Goal: Task Accomplishment & Management: Complete application form

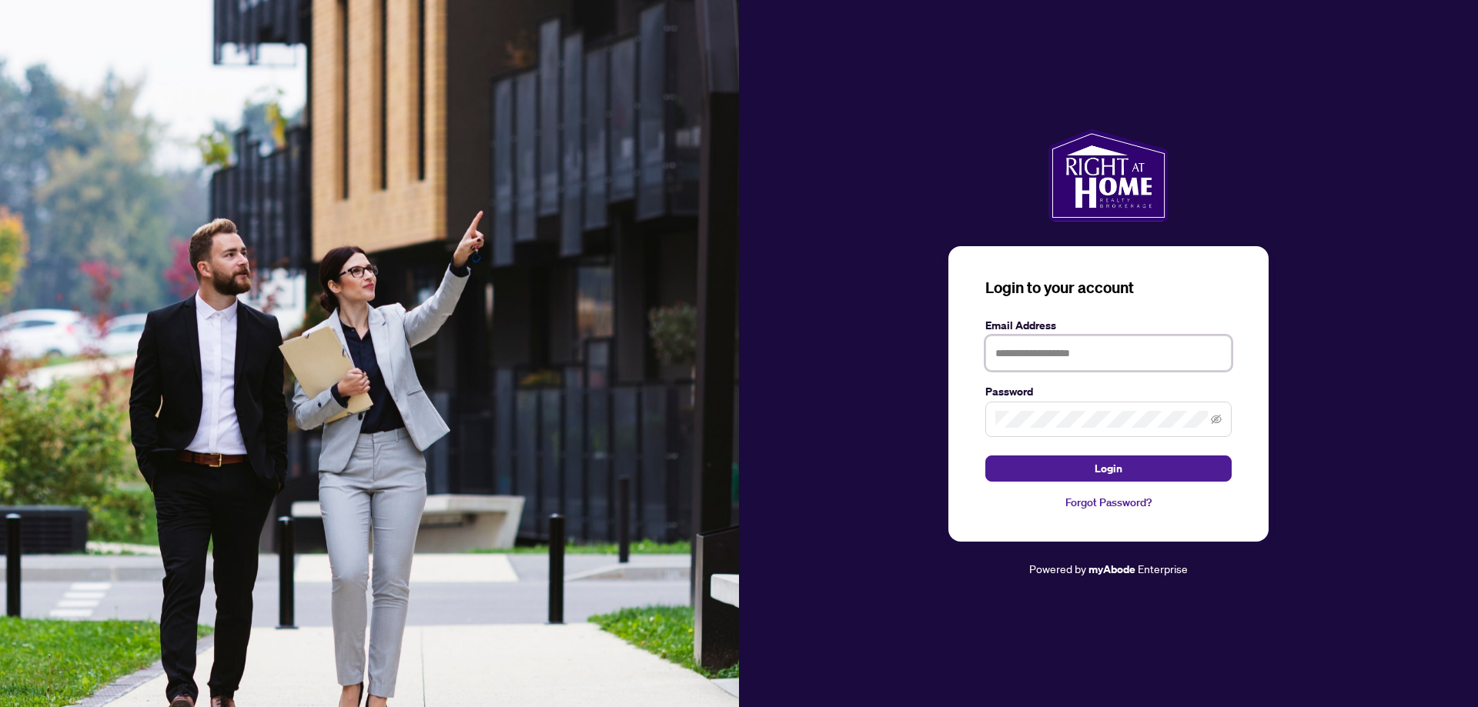
click at [1008, 349] on input "text" at bounding box center [1108, 353] width 246 height 35
type input "**********"
click at [1193, 472] on button "Login" at bounding box center [1108, 469] width 246 height 26
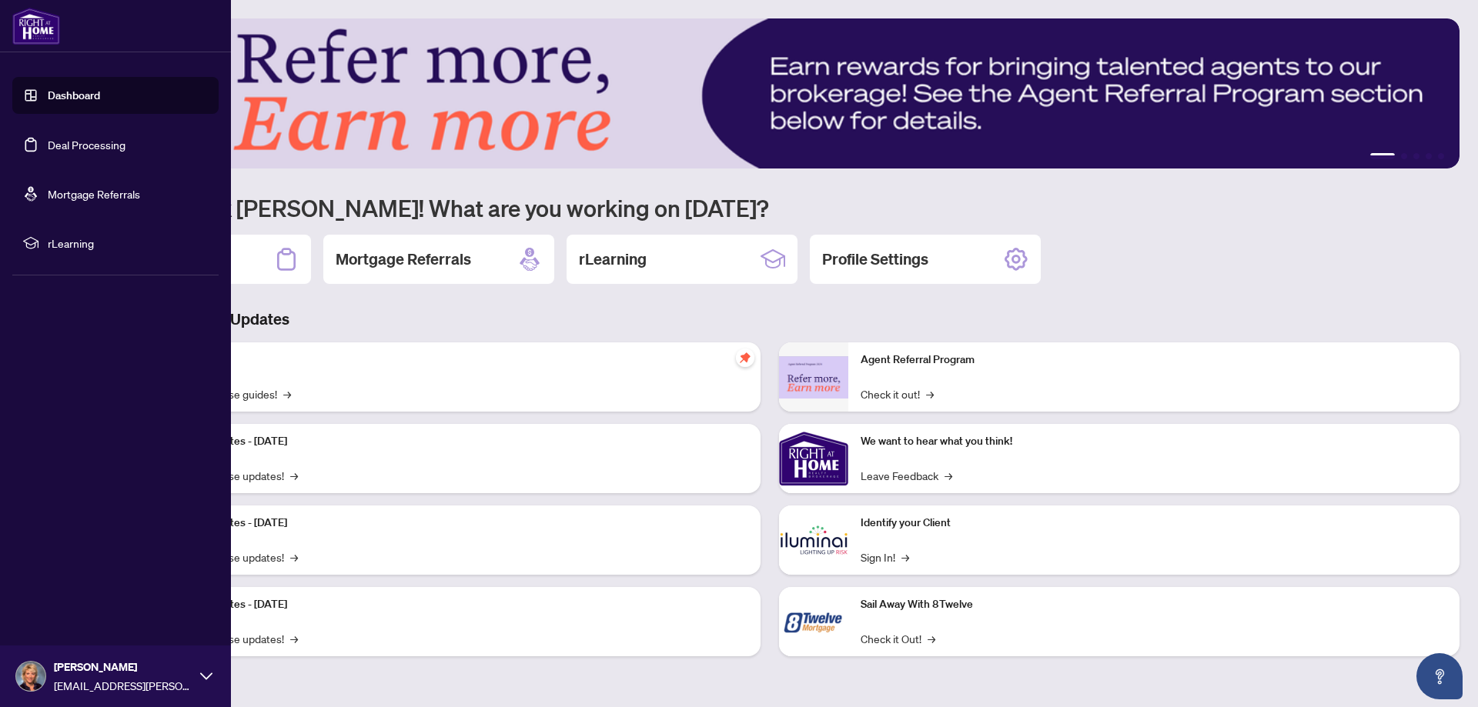
click at [87, 138] on link "Deal Processing" at bounding box center [87, 145] width 78 height 14
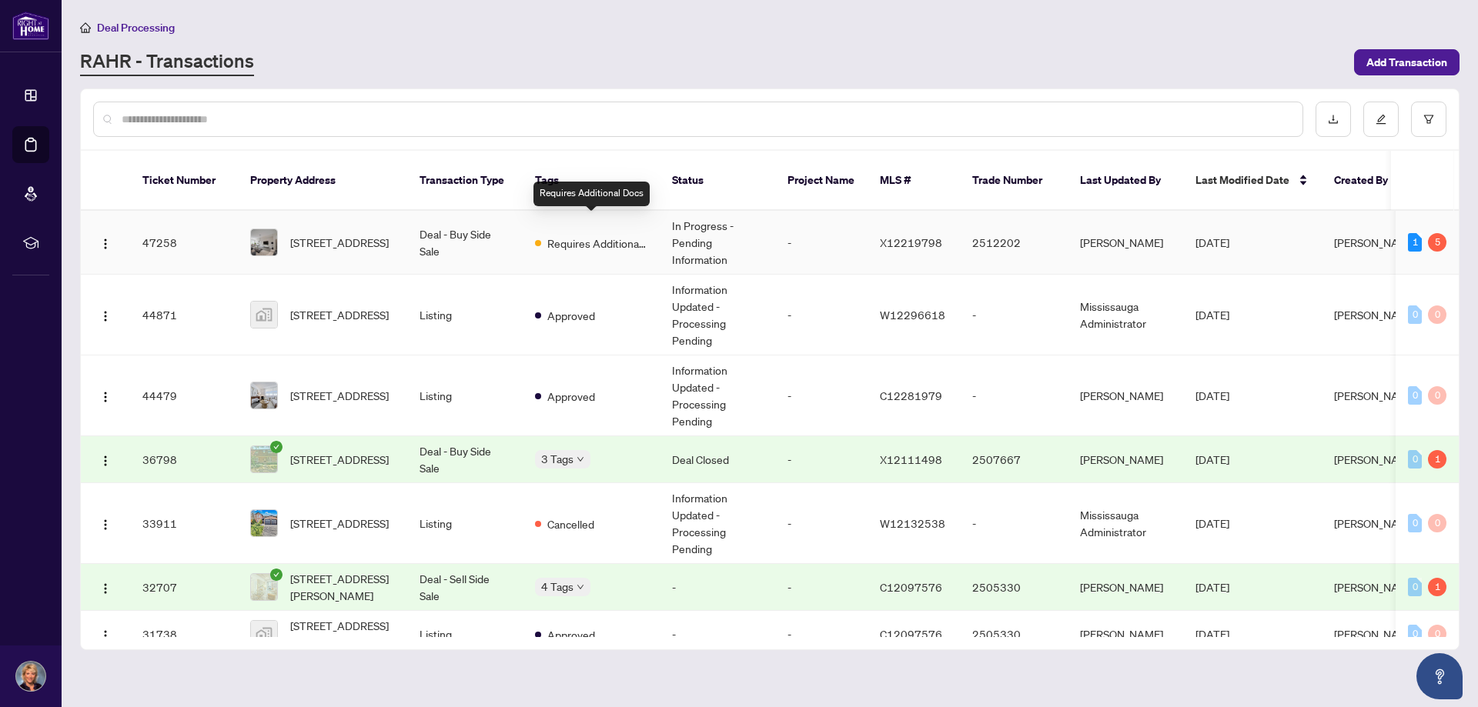
click at [613, 235] on span "Requires Additional Docs" at bounding box center [597, 243] width 100 height 17
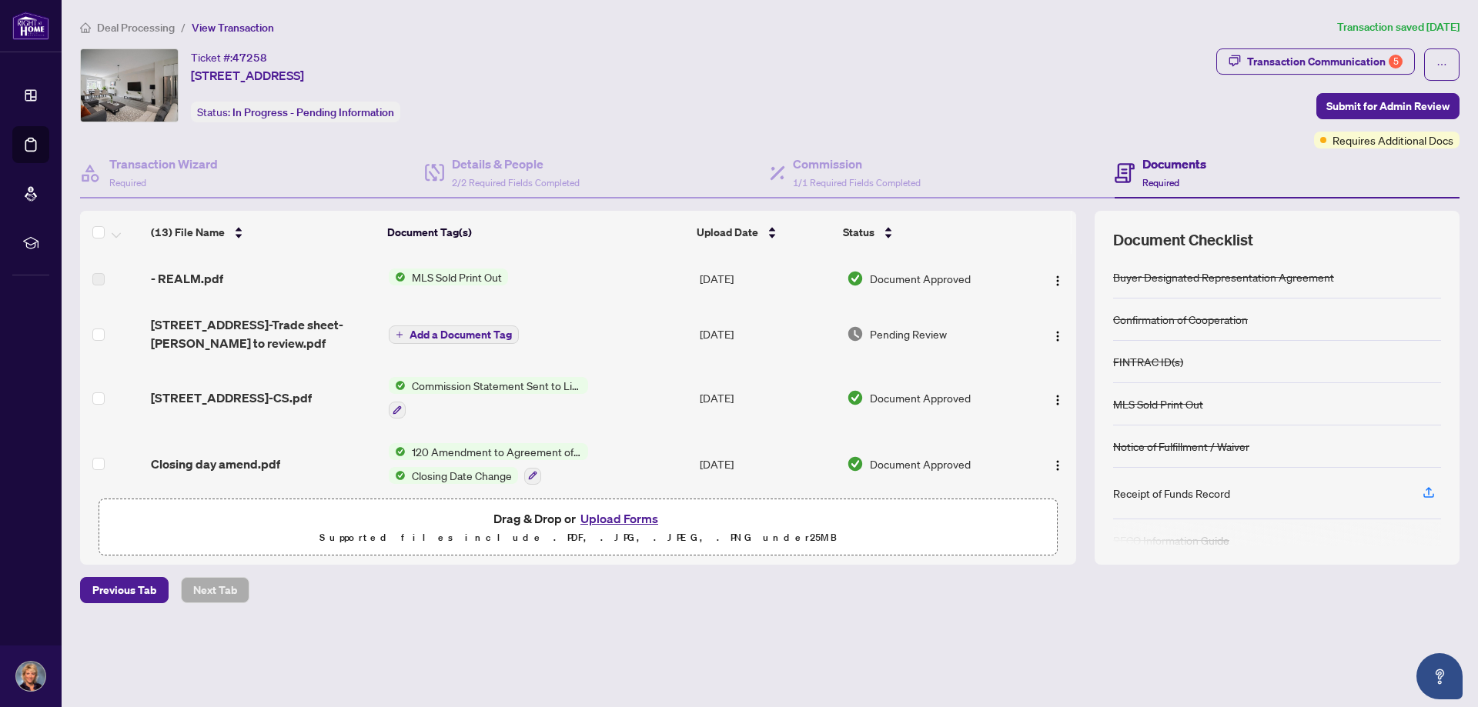
scroll to position [64, 0]
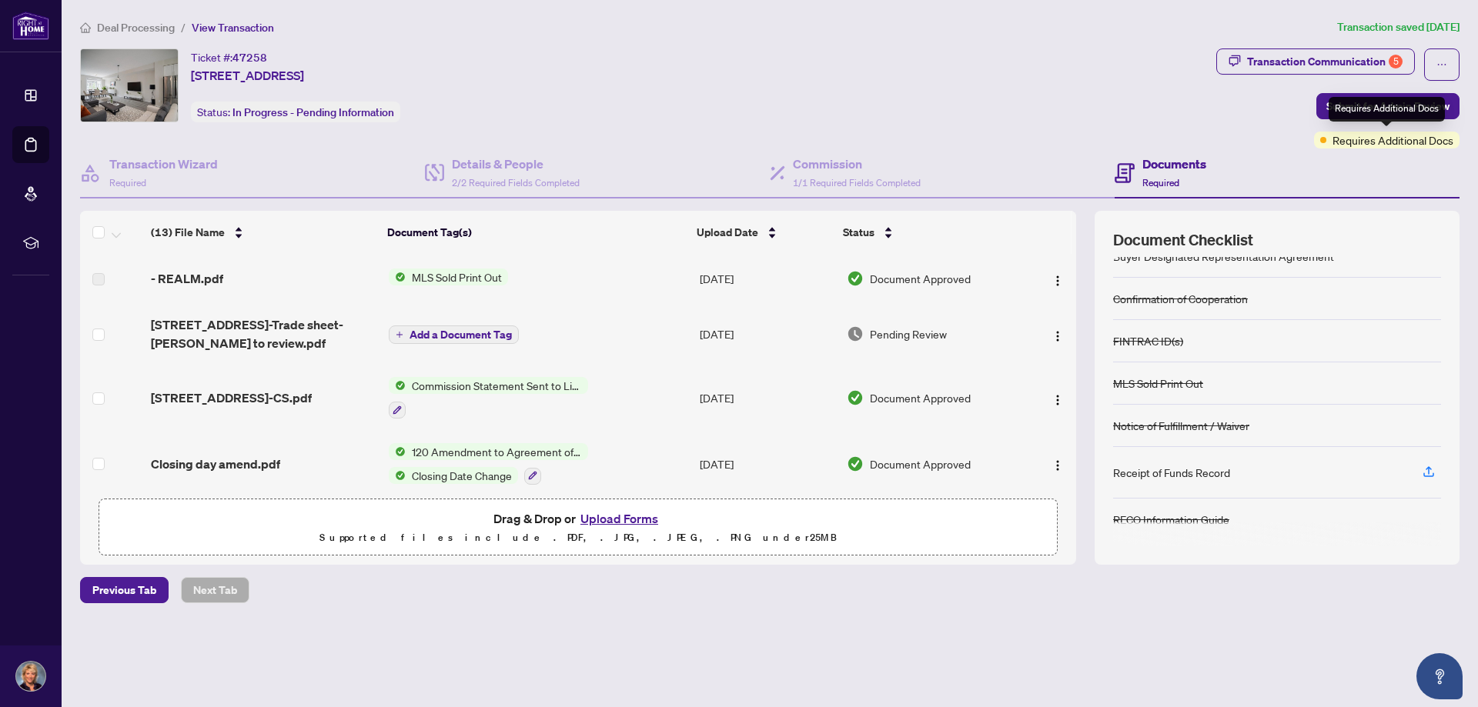
click at [1396, 142] on span "Requires Additional Docs" at bounding box center [1393, 140] width 121 height 17
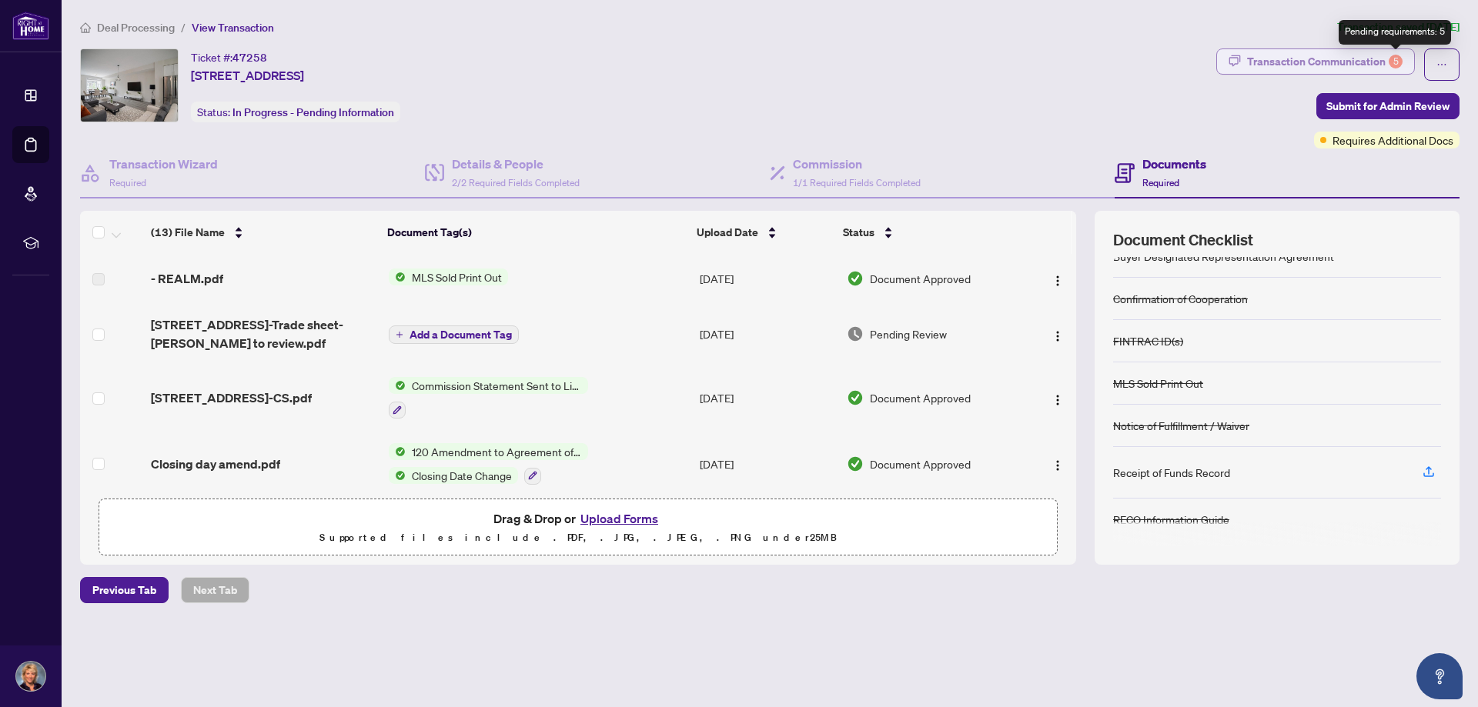
click at [1395, 60] on div "5" at bounding box center [1396, 62] width 14 height 14
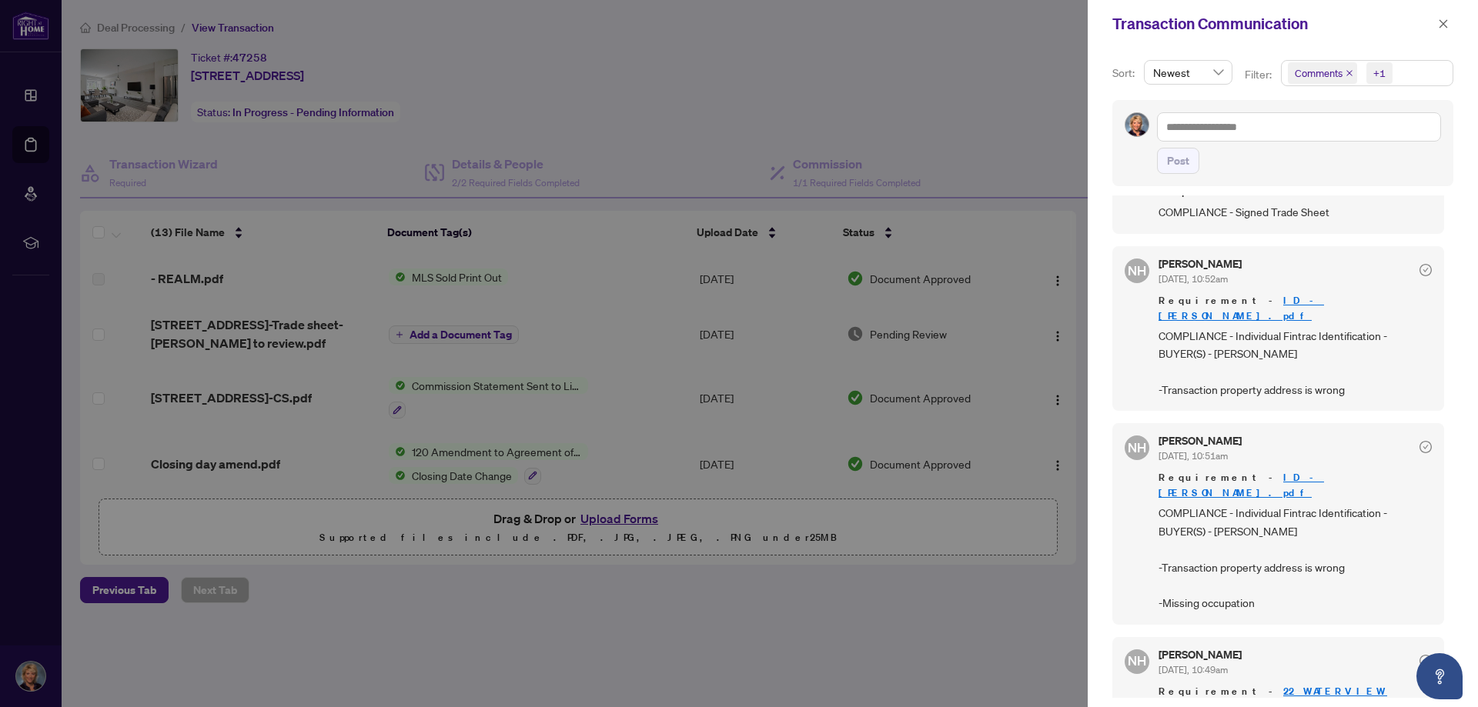
scroll to position [430, 0]
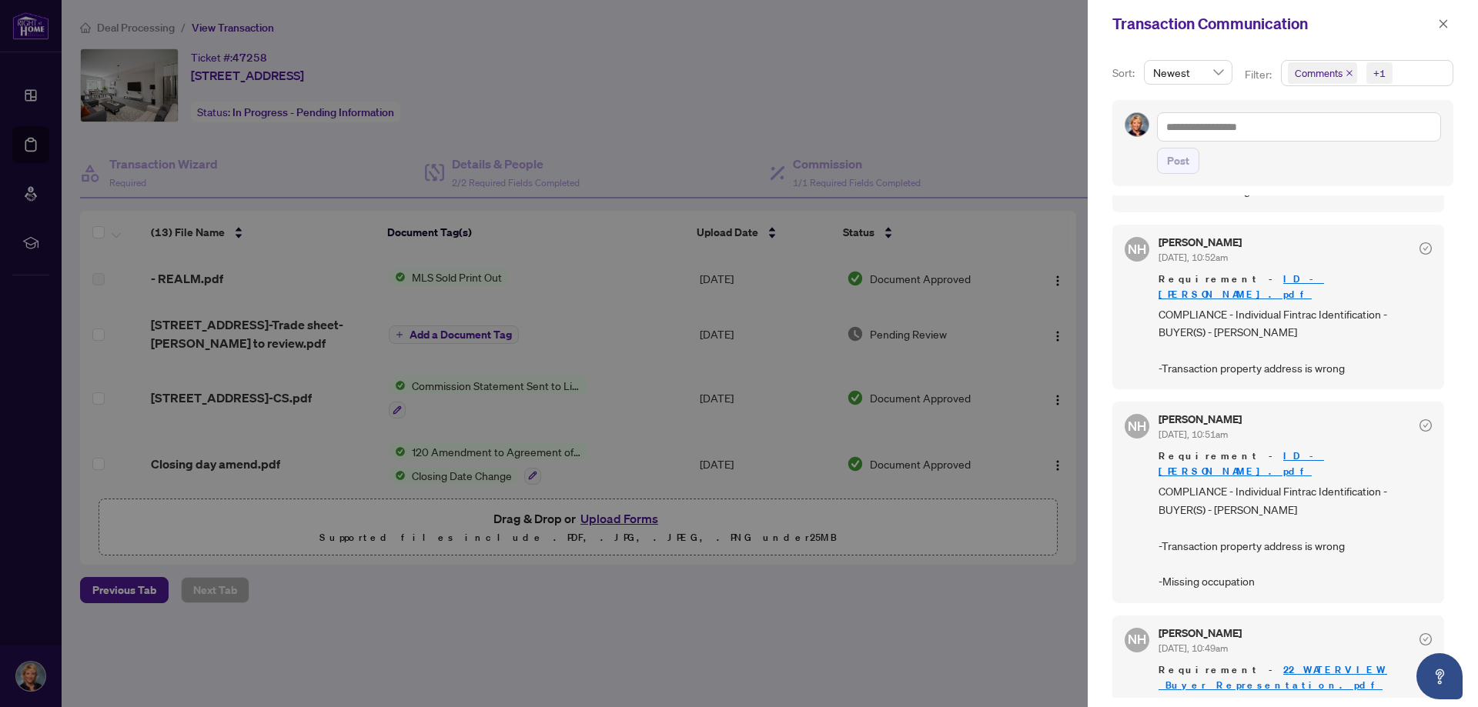
click at [511, 620] on div at bounding box center [739, 353] width 1478 height 707
click at [689, 577] on div at bounding box center [739, 353] width 1478 height 707
click at [610, 513] on div at bounding box center [739, 353] width 1478 height 707
click at [611, 516] on div at bounding box center [739, 353] width 1478 height 707
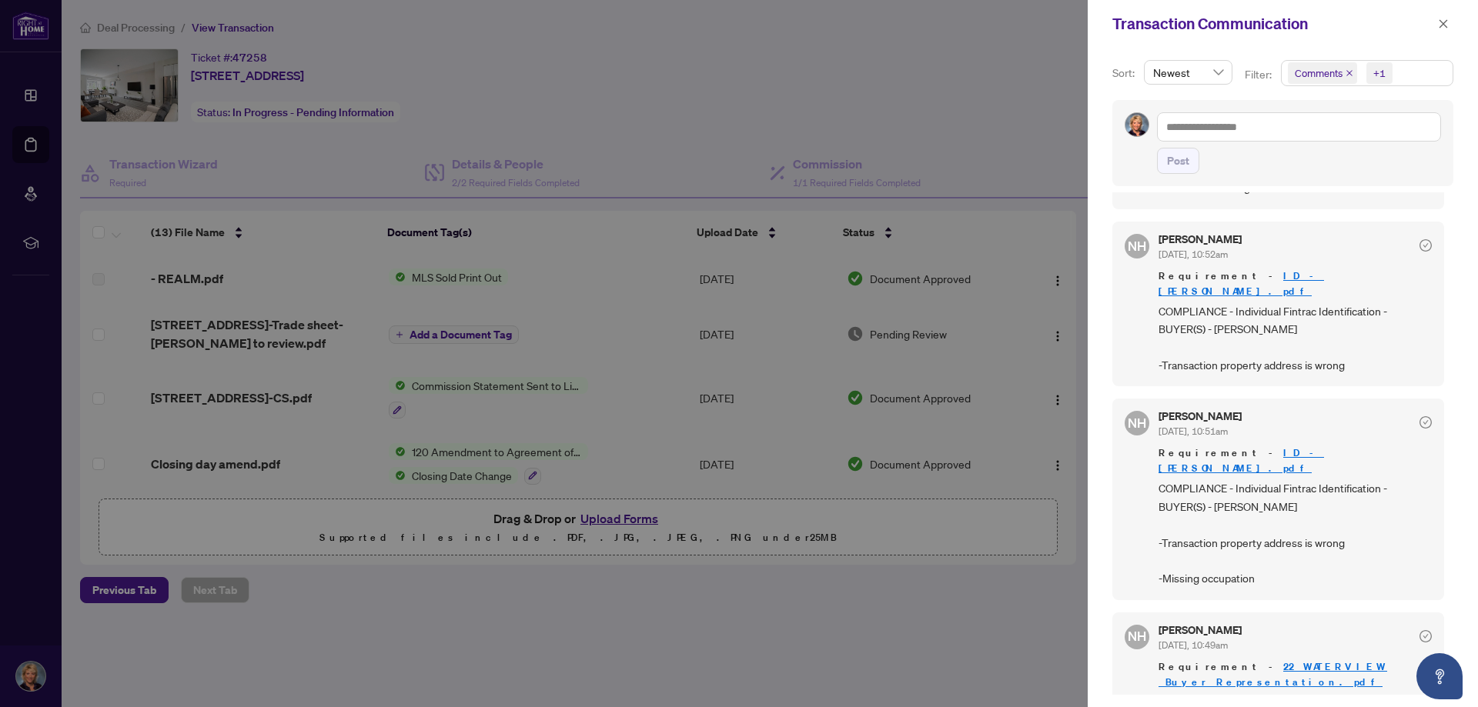
click at [125, 587] on div at bounding box center [739, 353] width 1478 height 707
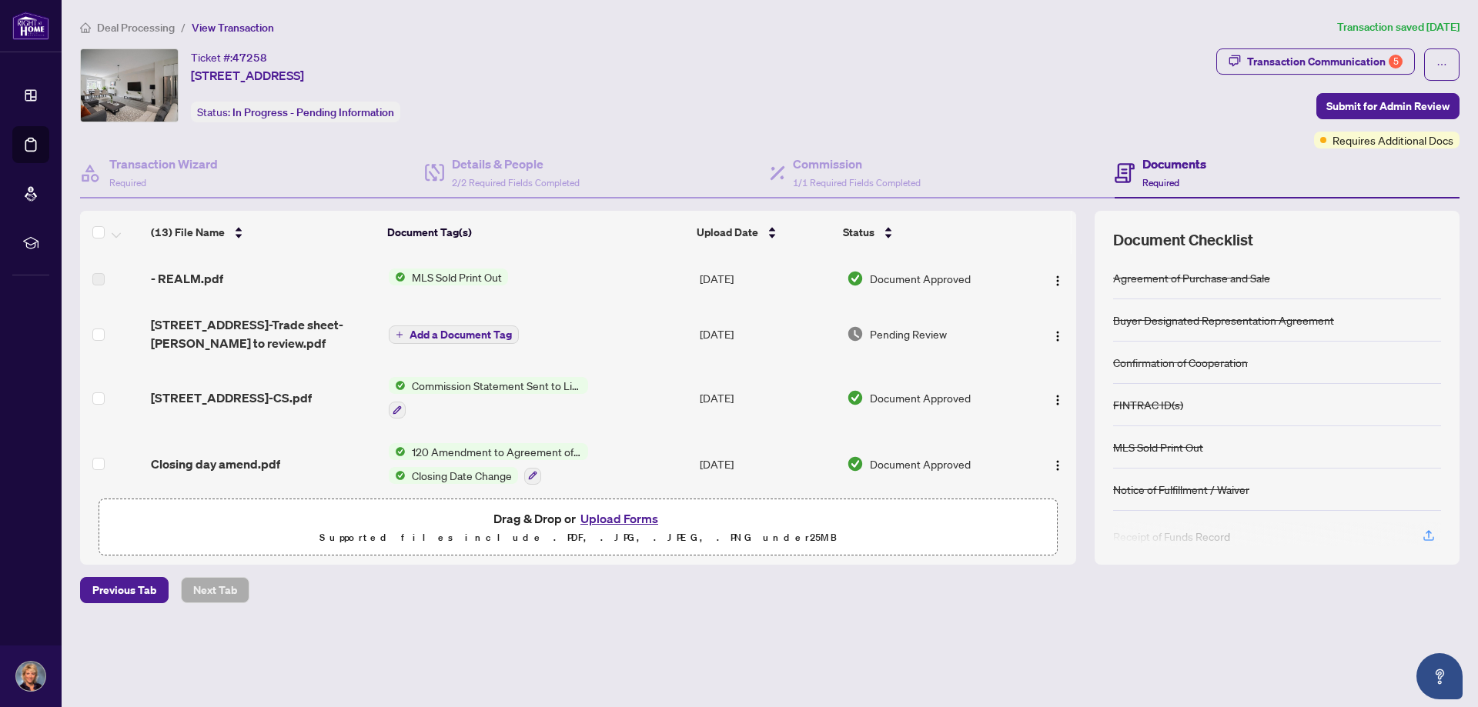
click at [612, 522] on button "Upload Forms" at bounding box center [619, 519] width 87 height 20
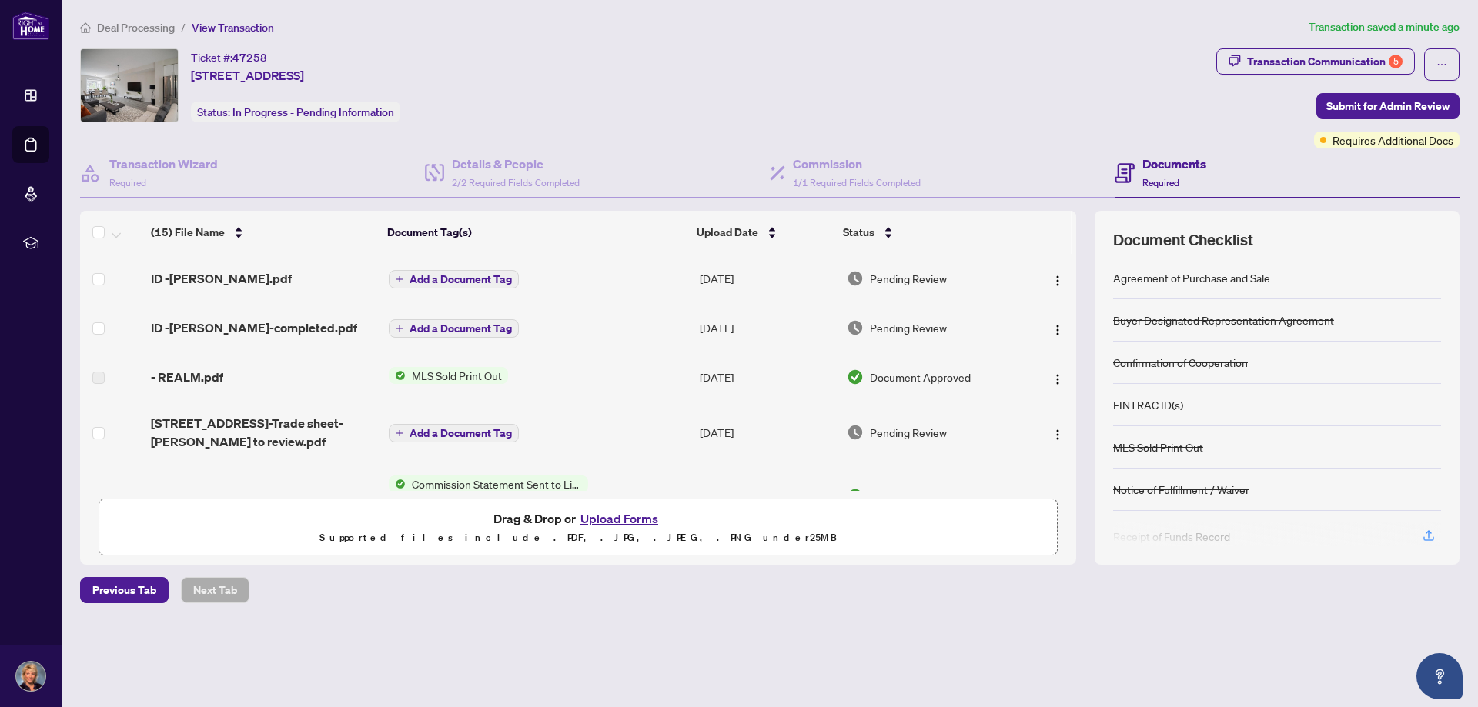
click at [609, 514] on button "Upload Forms" at bounding box center [619, 519] width 87 height 20
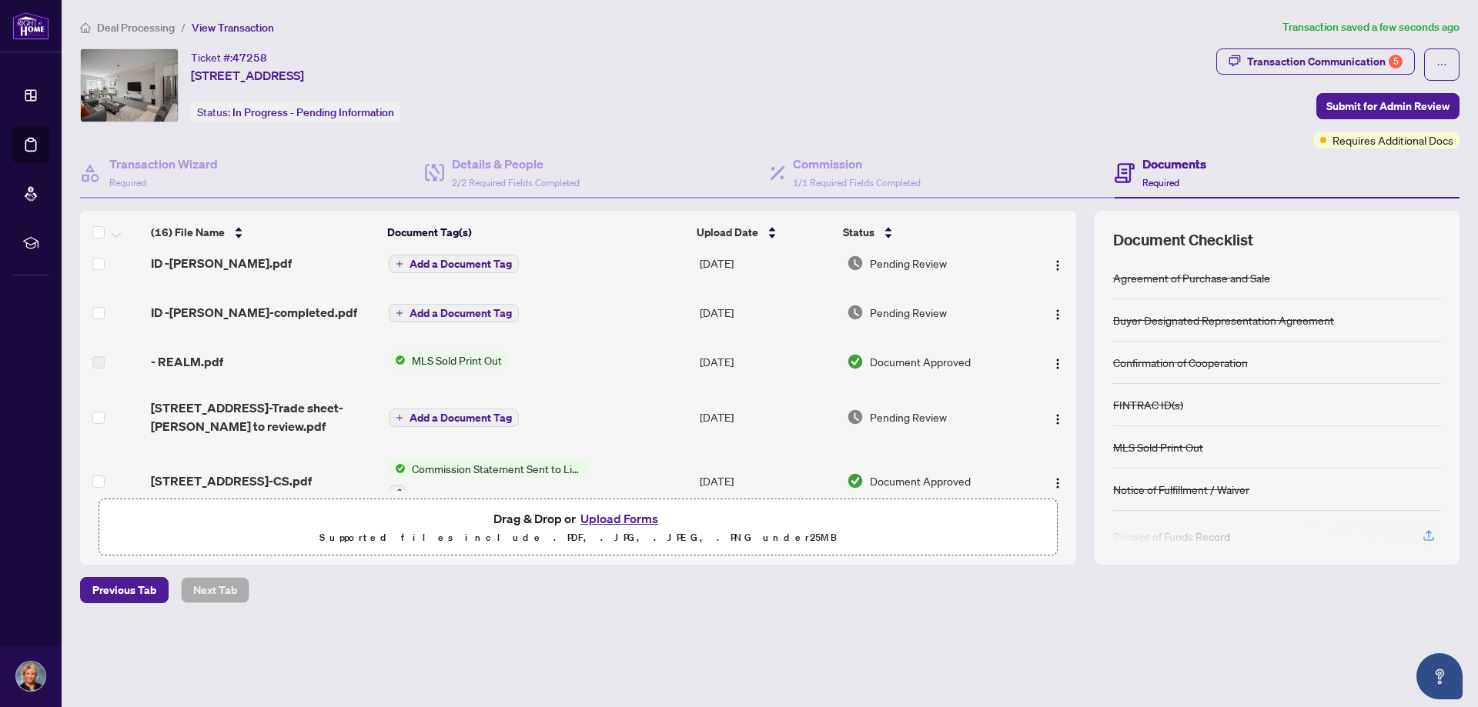
scroll to position [154, 0]
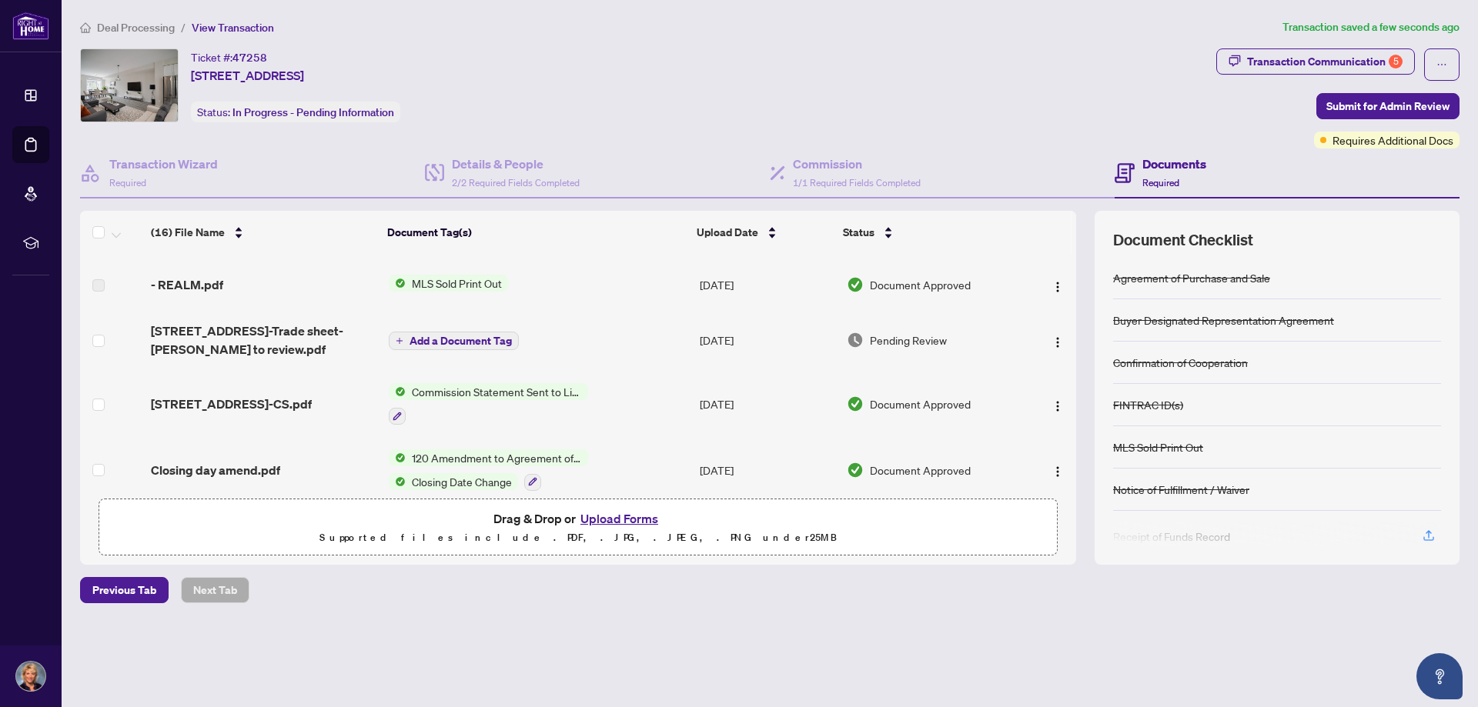
click at [440, 343] on span "Add a Document Tag" at bounding box center [461, 341] width 102 height 11
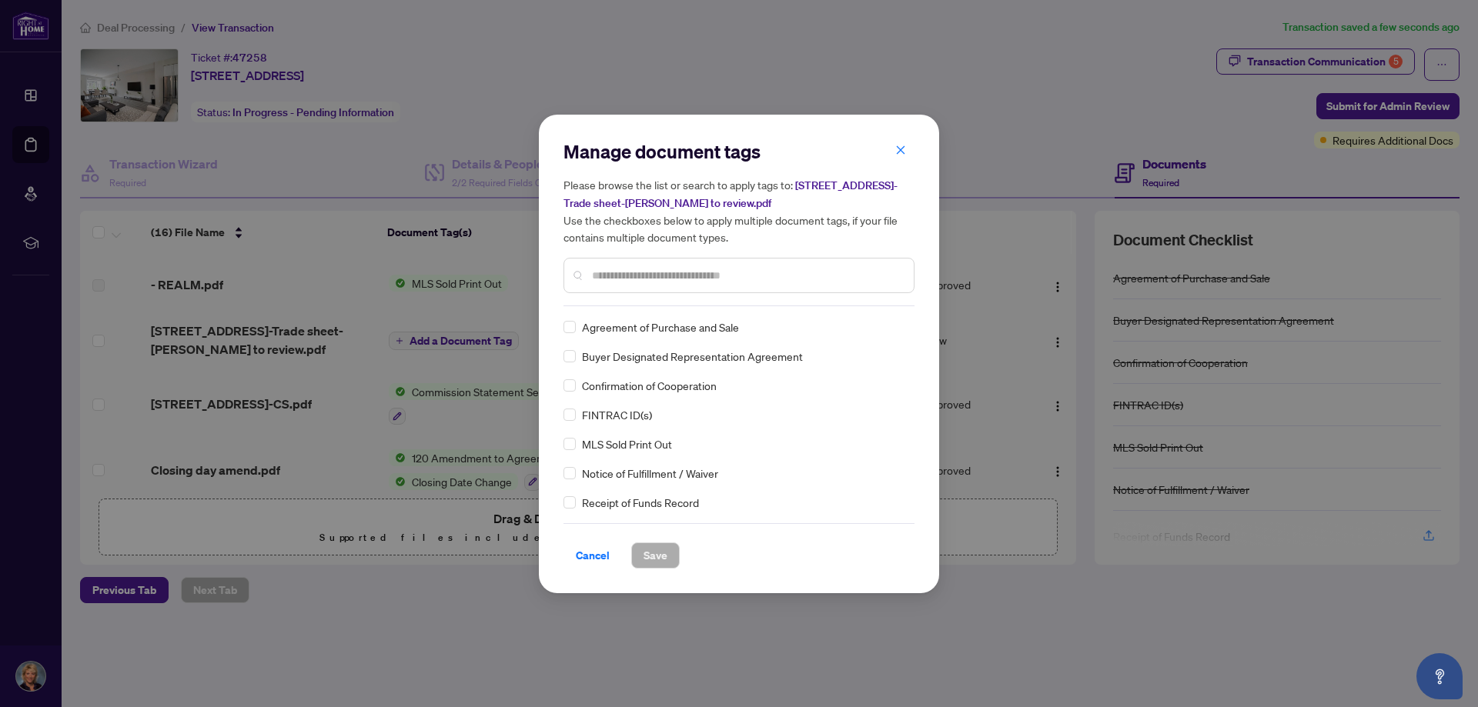
click at [901, 156] on icon "close" at bounding box center [900, 150] width 11 height 11
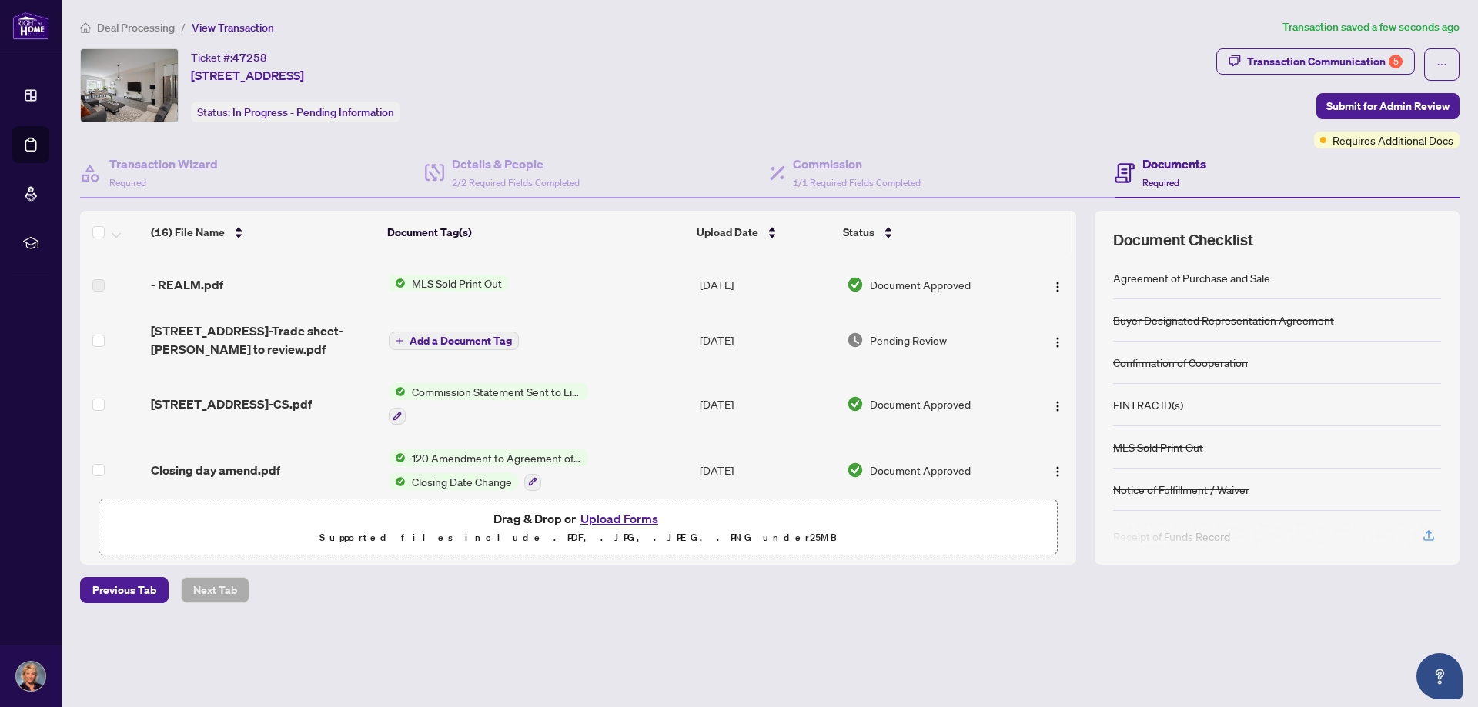
click at [902, 336] on span "Pending Review" at bounding box center [908, 340] width 77 height 17
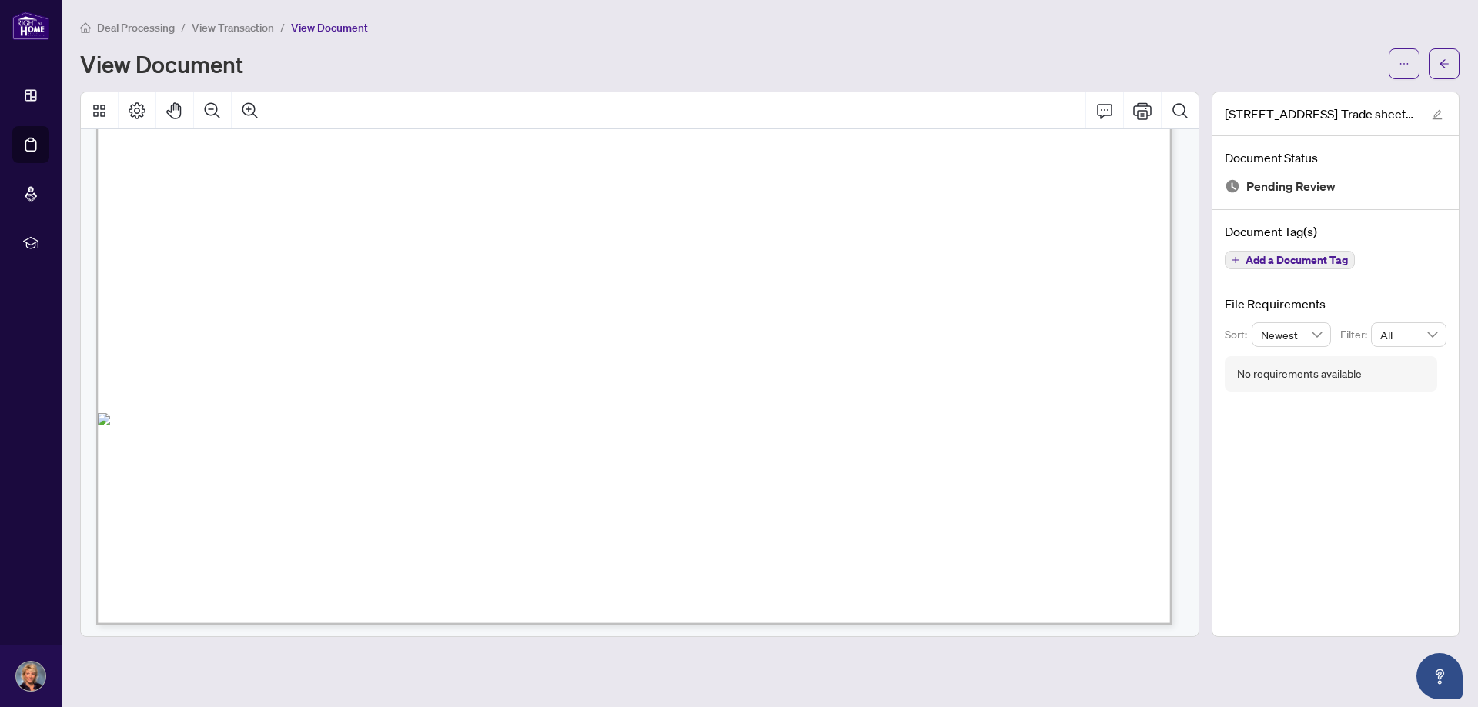
scroll to position [915, 0]
click at [1142, 111] on icon "Print" at bounding box center [1142, 111] width 18 height 18
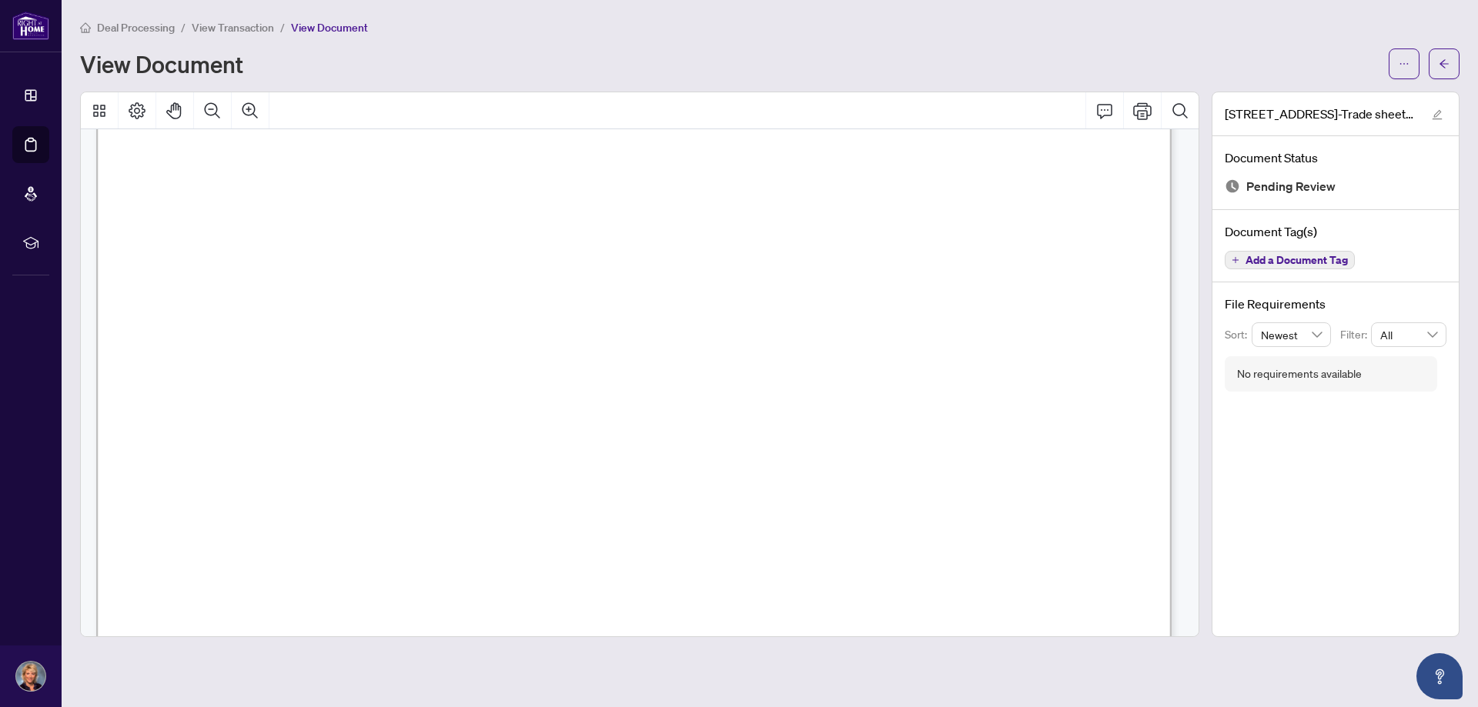
scroll to position [231, 0]
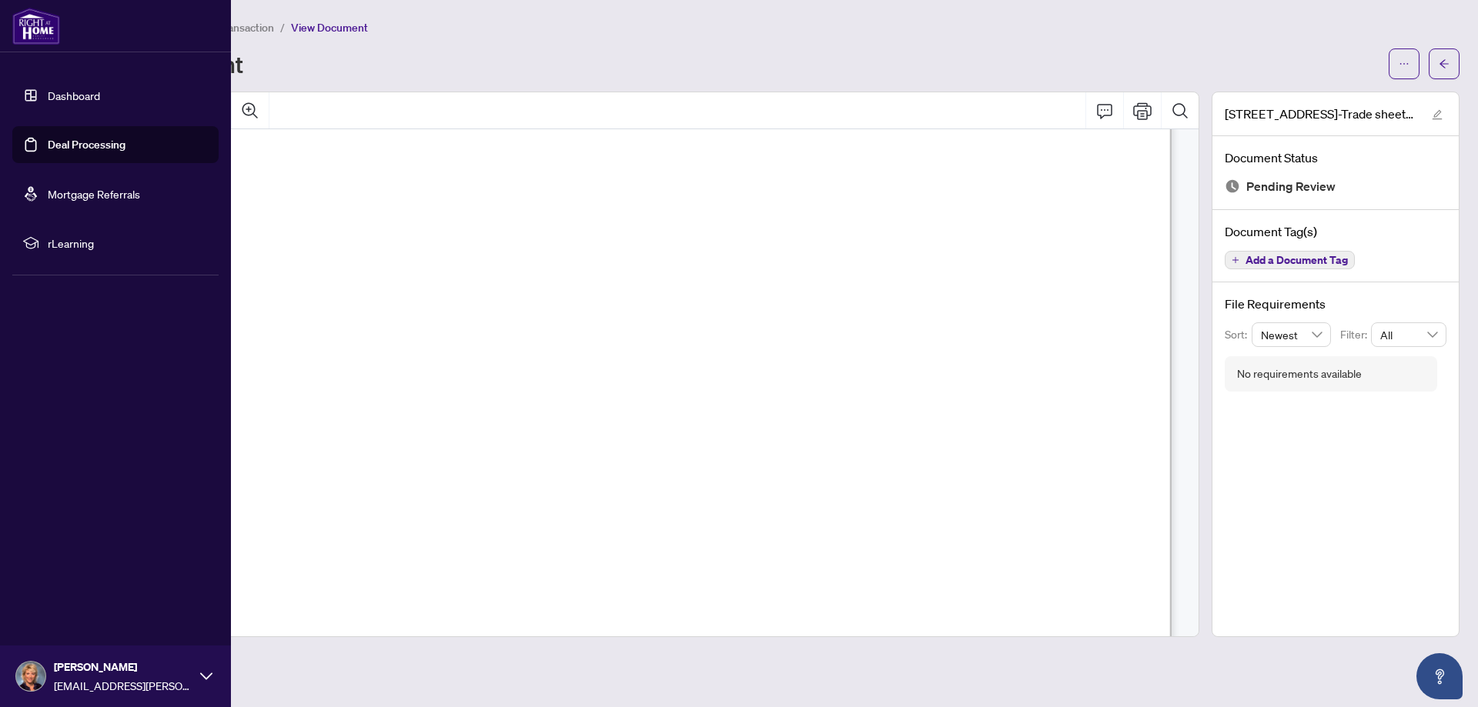
click at [68, 138] on link "Deal Processing" at bounding box center [87, 145] width 78 height 14
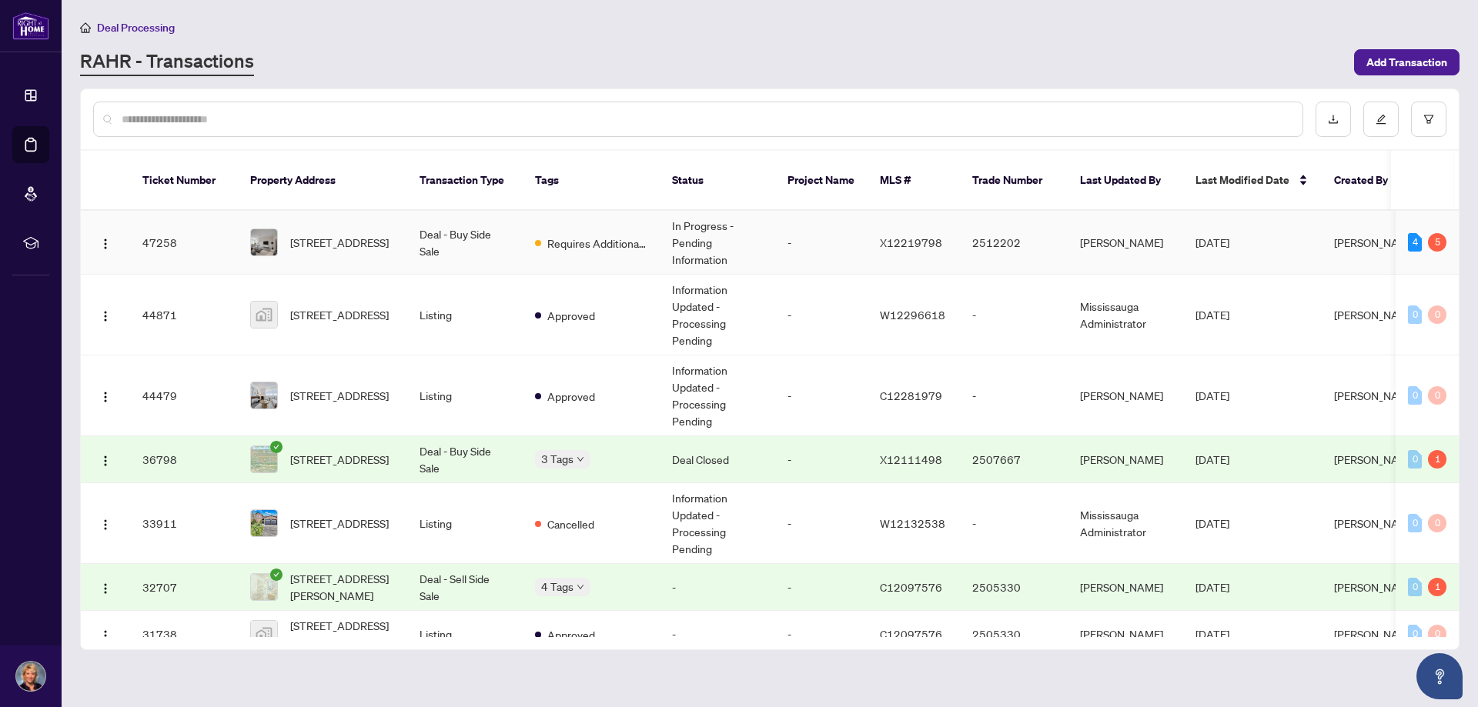
click at [435, 222] on td "Deal - Buy Side Sale" at bounding box center [464, 243] width 115 height 64
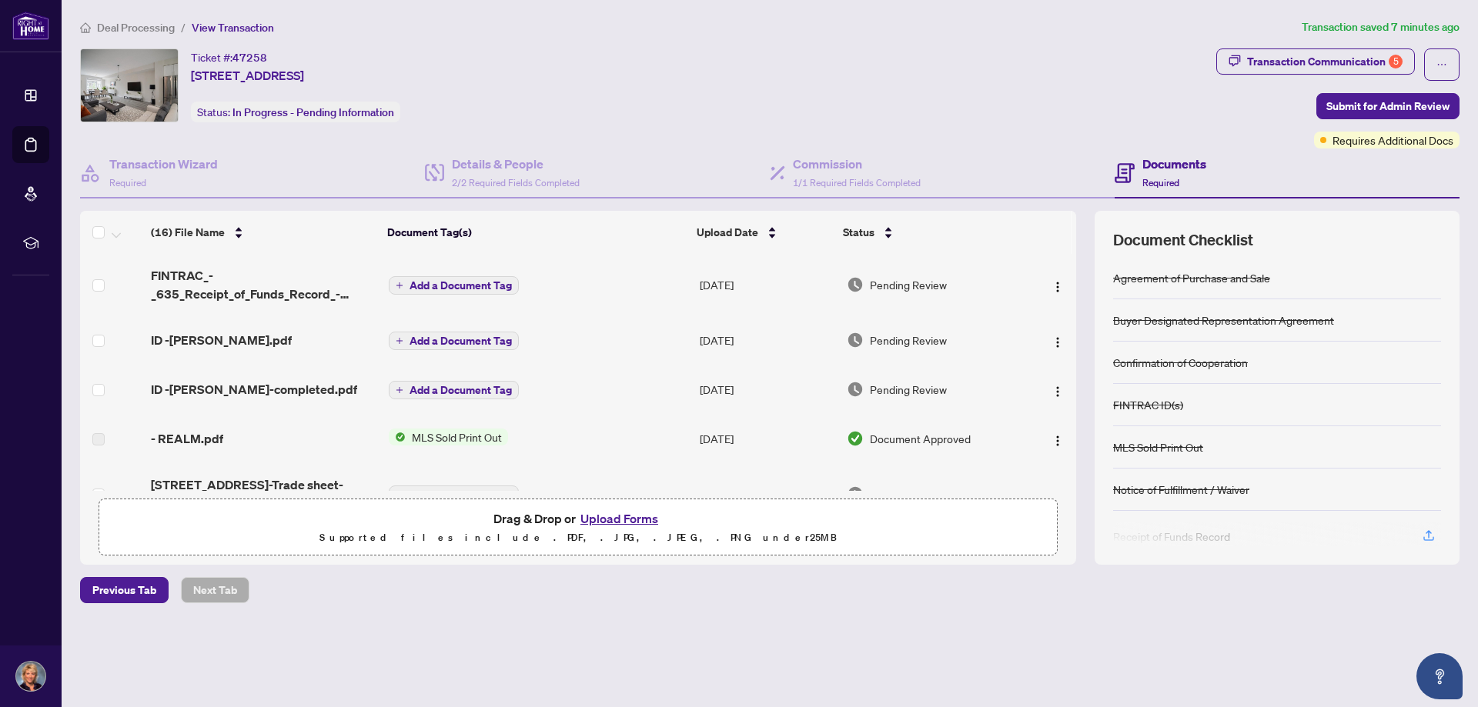
click at [616, 521] on button "Upload Forms" at bounding box center [619, 519] width 87 height 20
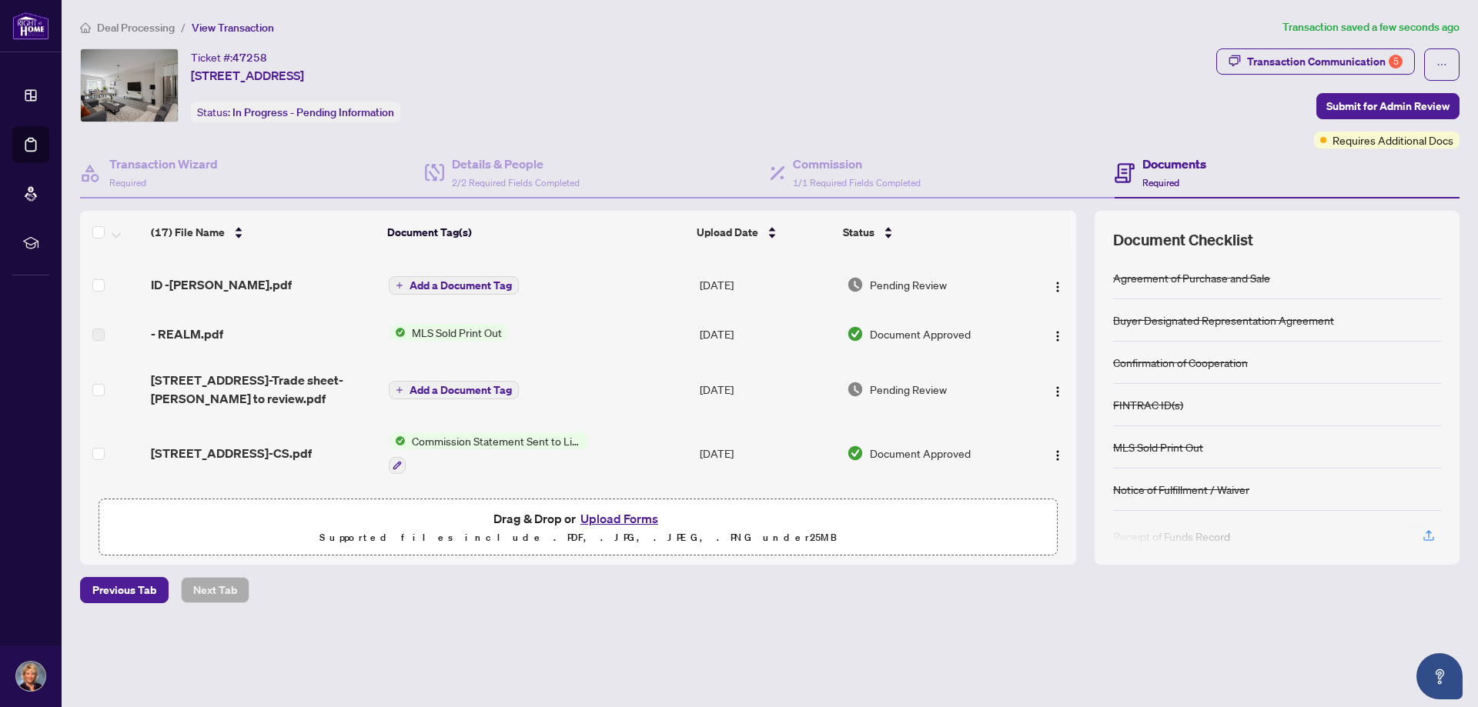
scroll to position [308, 0]
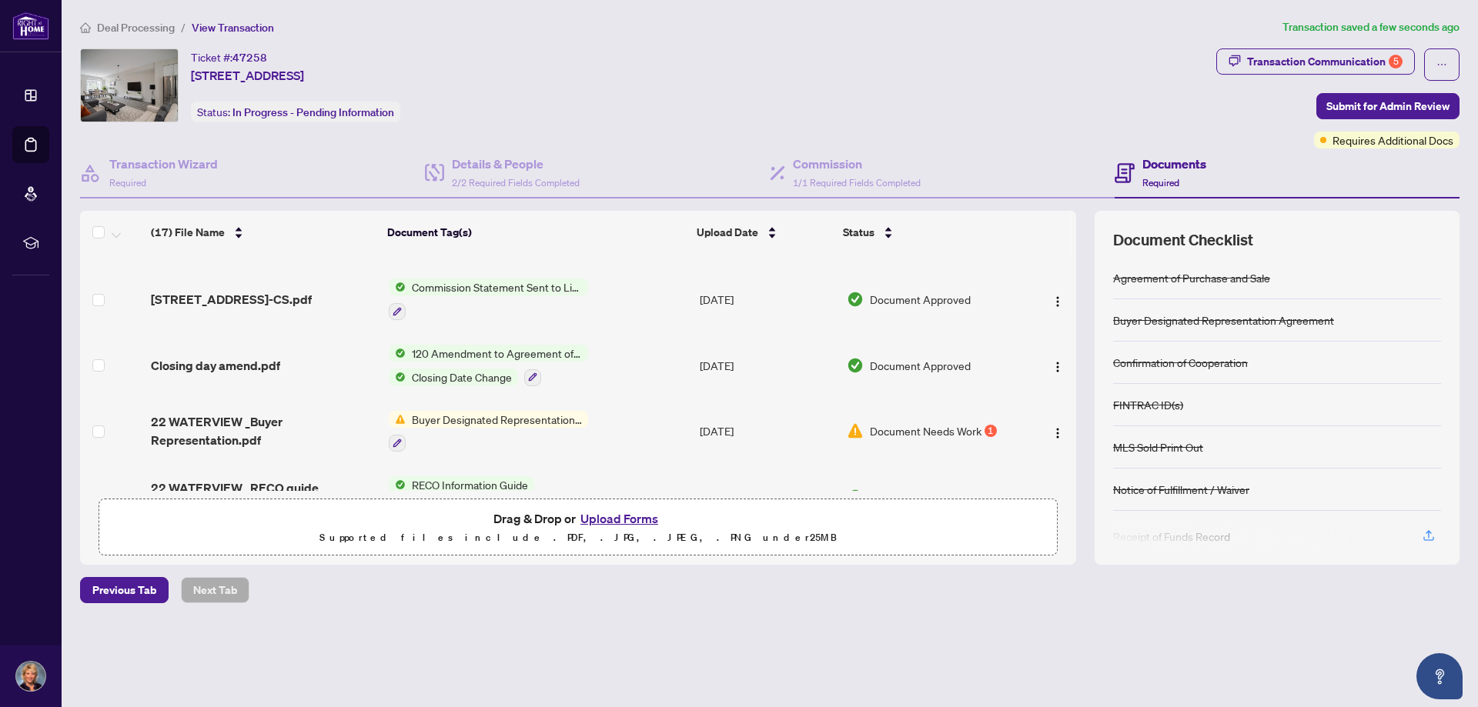
click at [523, 416] on span "Buyer Designated Representation Agreement" at bounding box center [497, 419] width 182 height 17
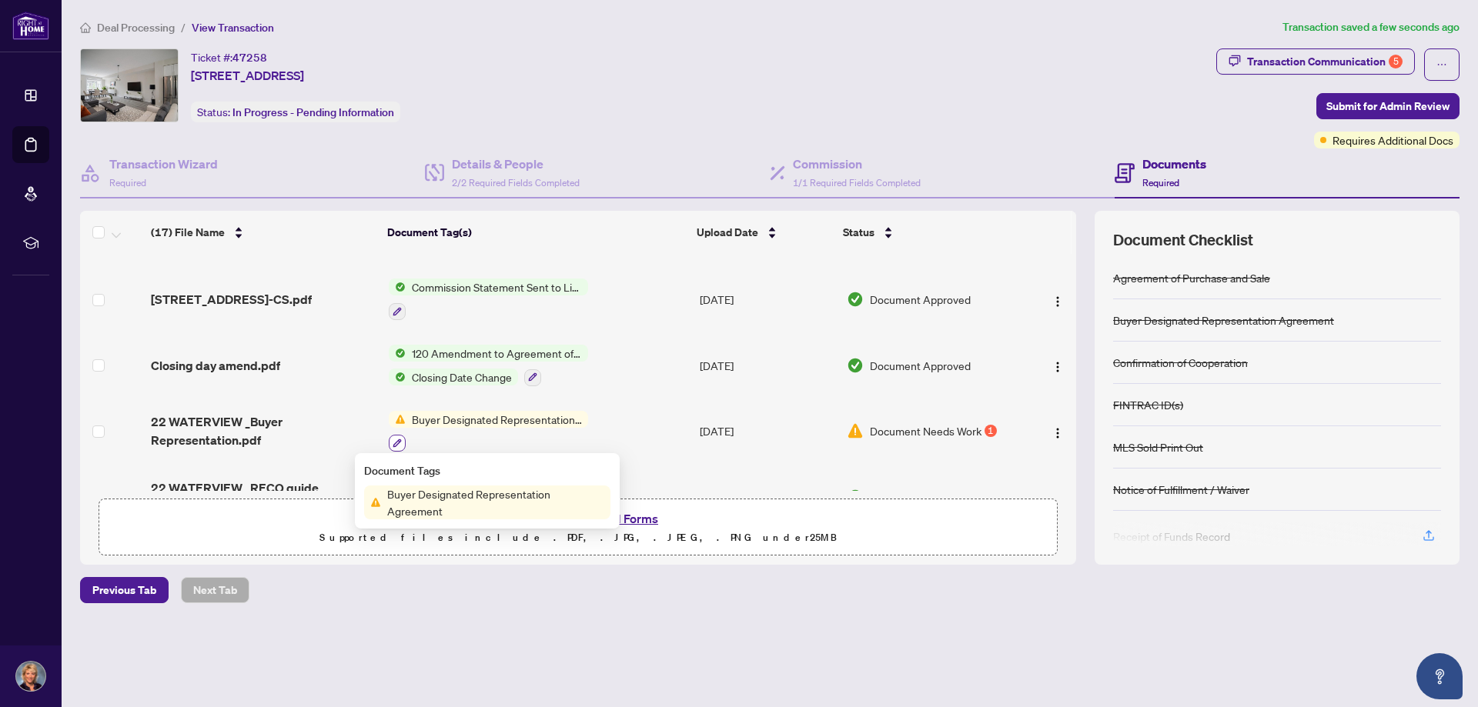
click at [399, 442] on icon "button" at bounding box center [397, 443] width 9 height 9
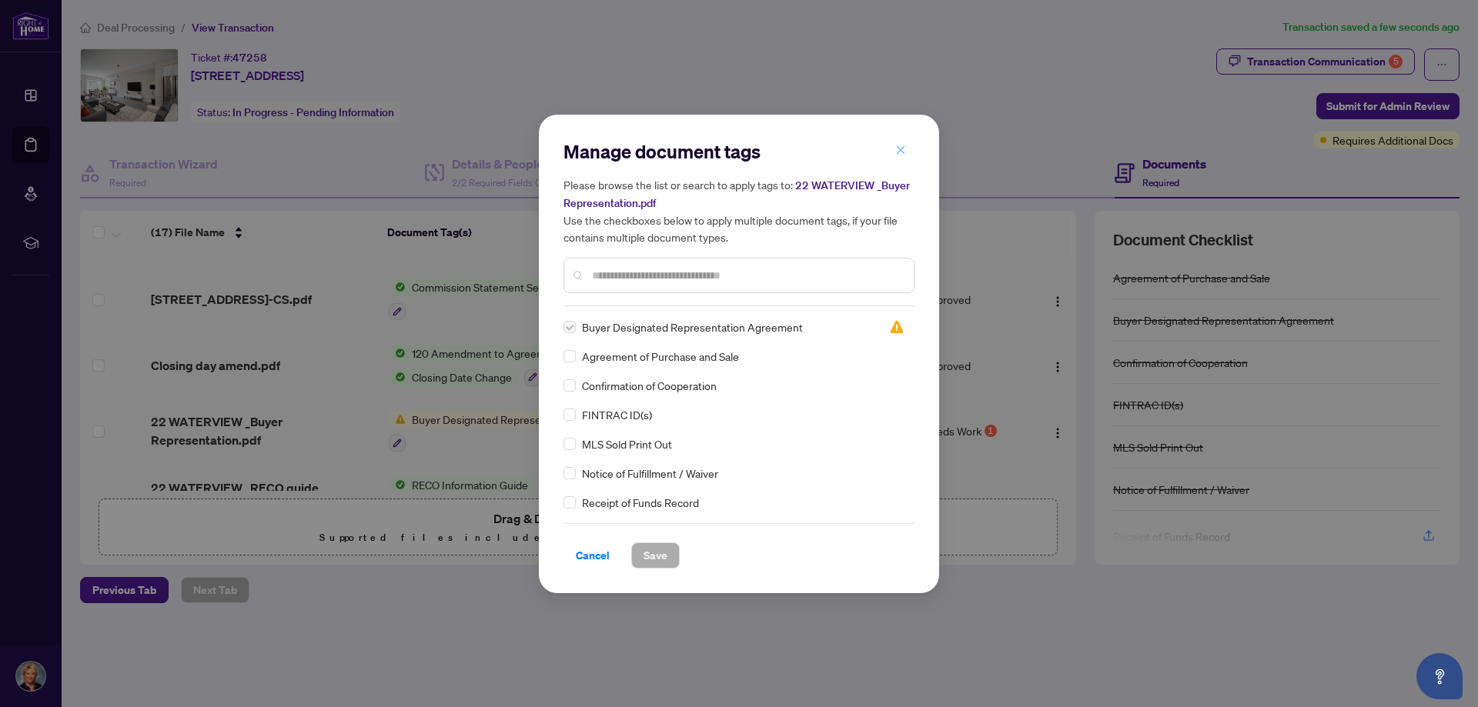
click at [896, 152] on icon "close" at bounding box center [900, 150] width 11 height 11
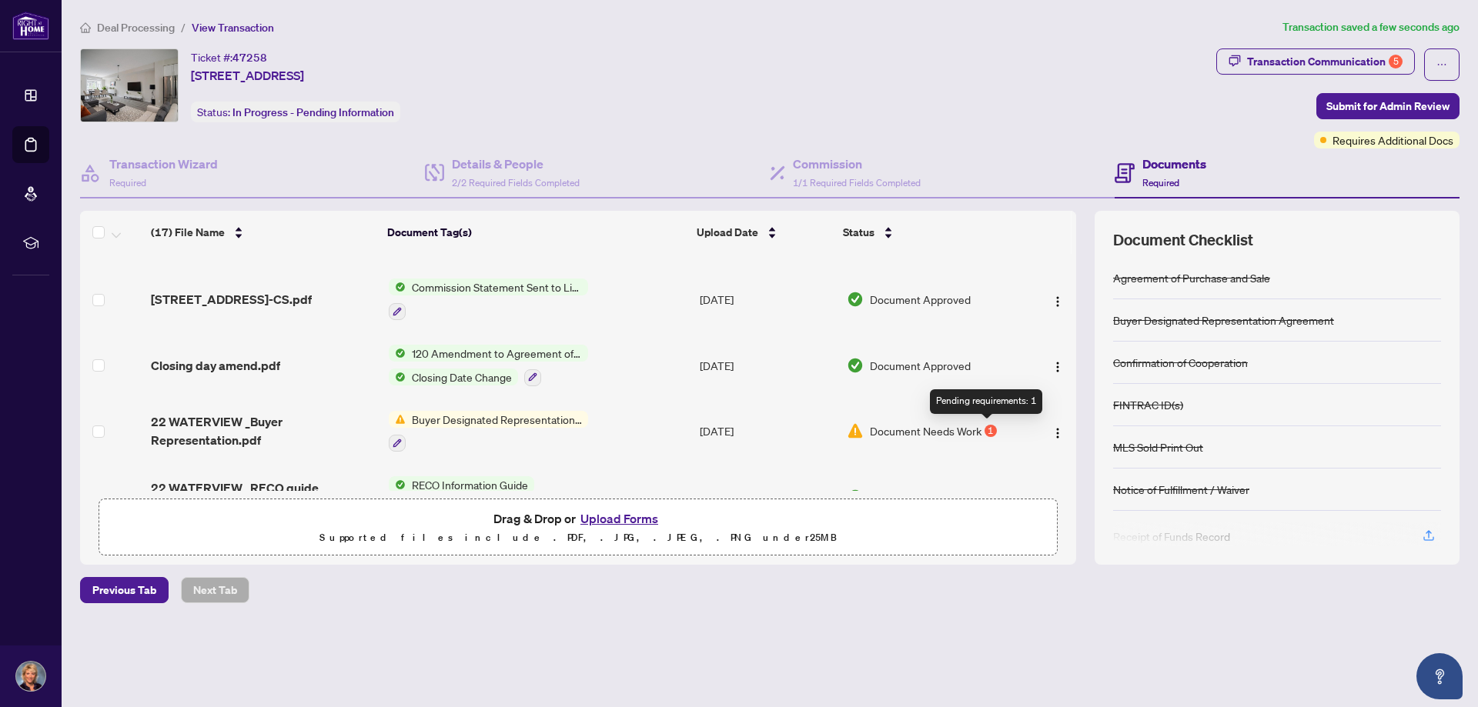
click at [985, 429] on div "1" at bounding box center [991, 431] width 12 height 12
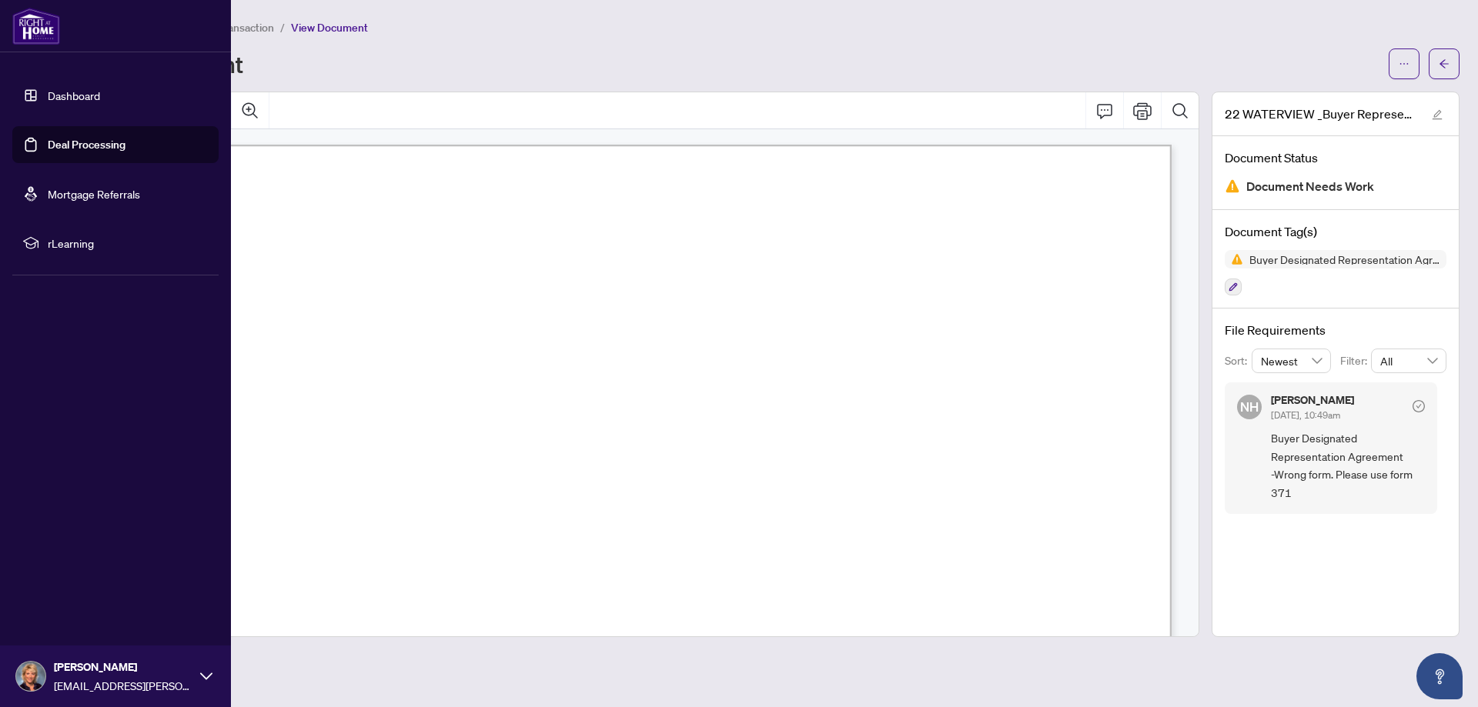
click at [48, 138] on link "Deal Processing" at bounding box center [87, 145] width 78 height 14
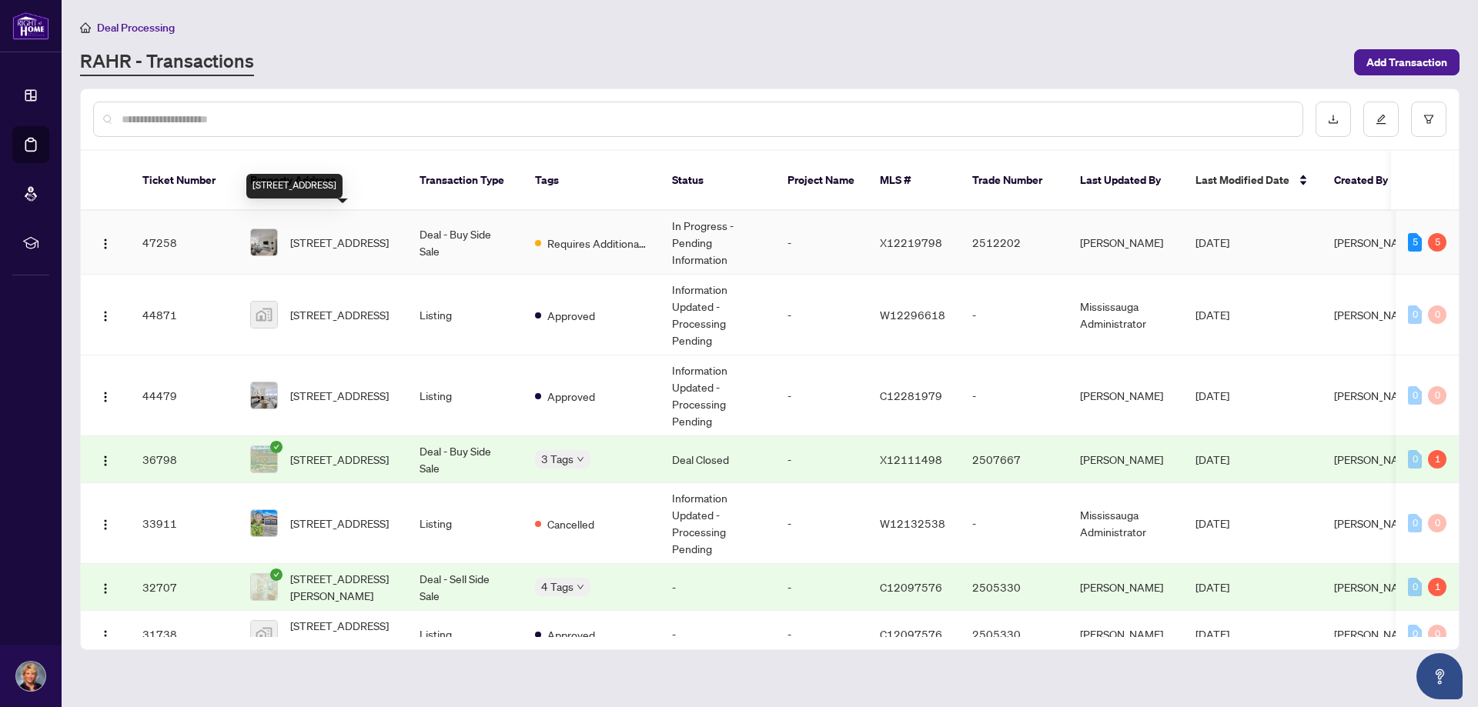
click at [347, 234] on span "[STREET_ADDRESS]" at bounding box center [339, 242] width 99 height 17
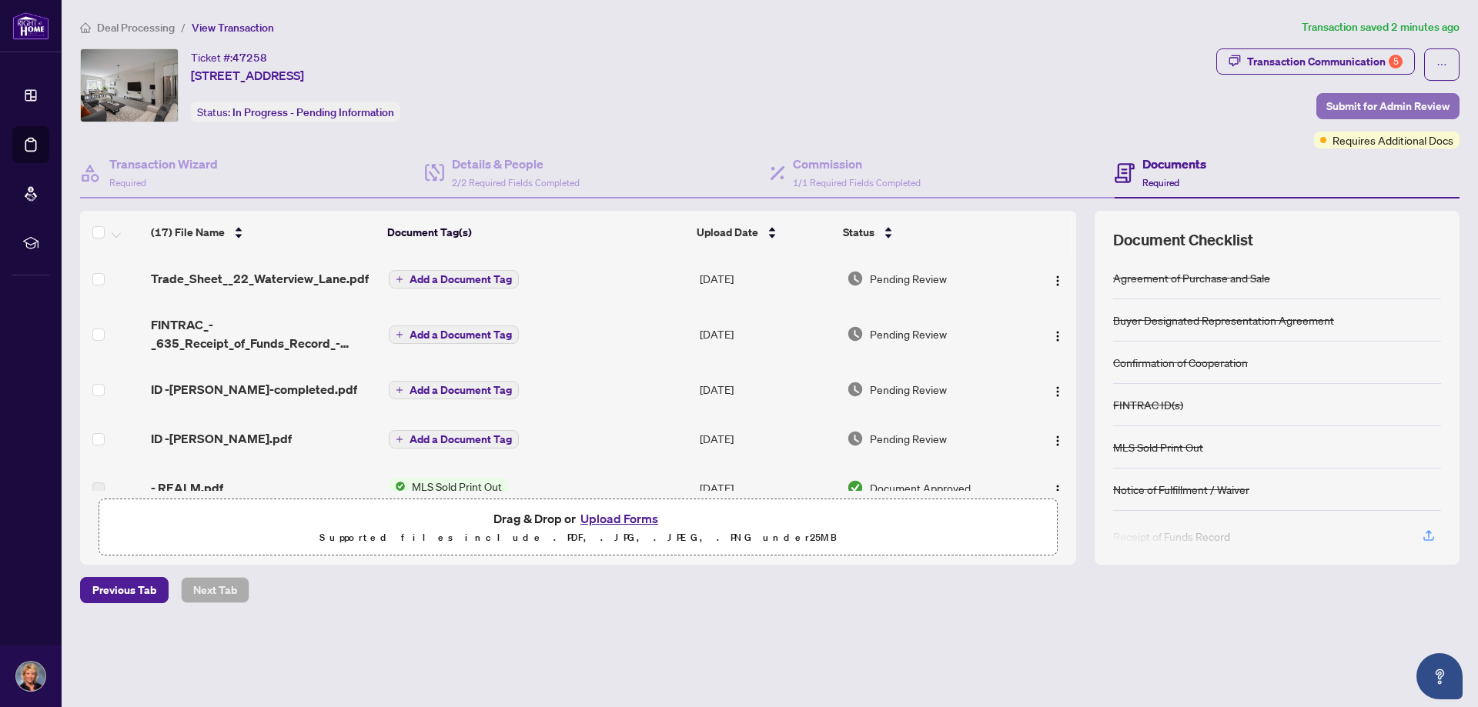
click at [1420, 106] on span "Submit for Admin Review" at bounding box center [1387, 106] width 123 height 25
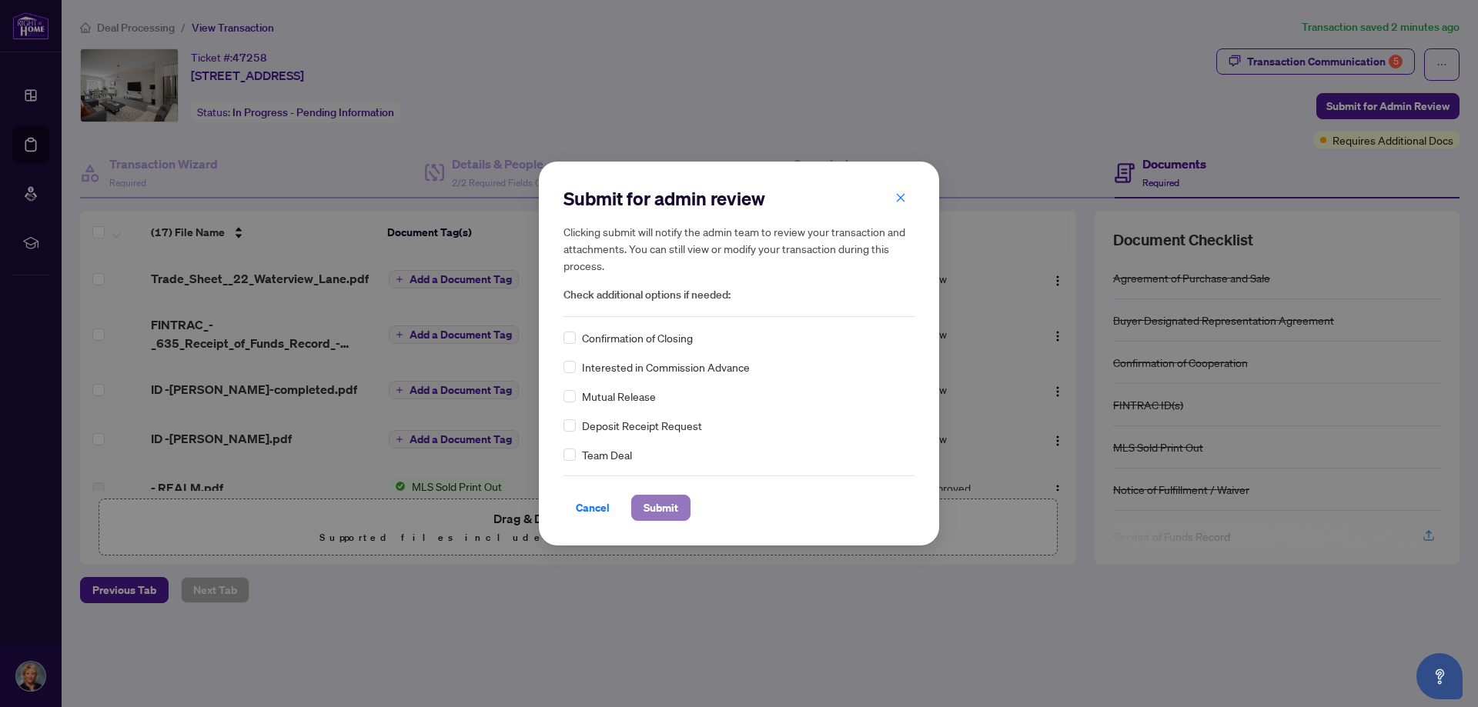
click at [673, 508] on span "Submit" at bounding box center [661, 508] width 35 height 25
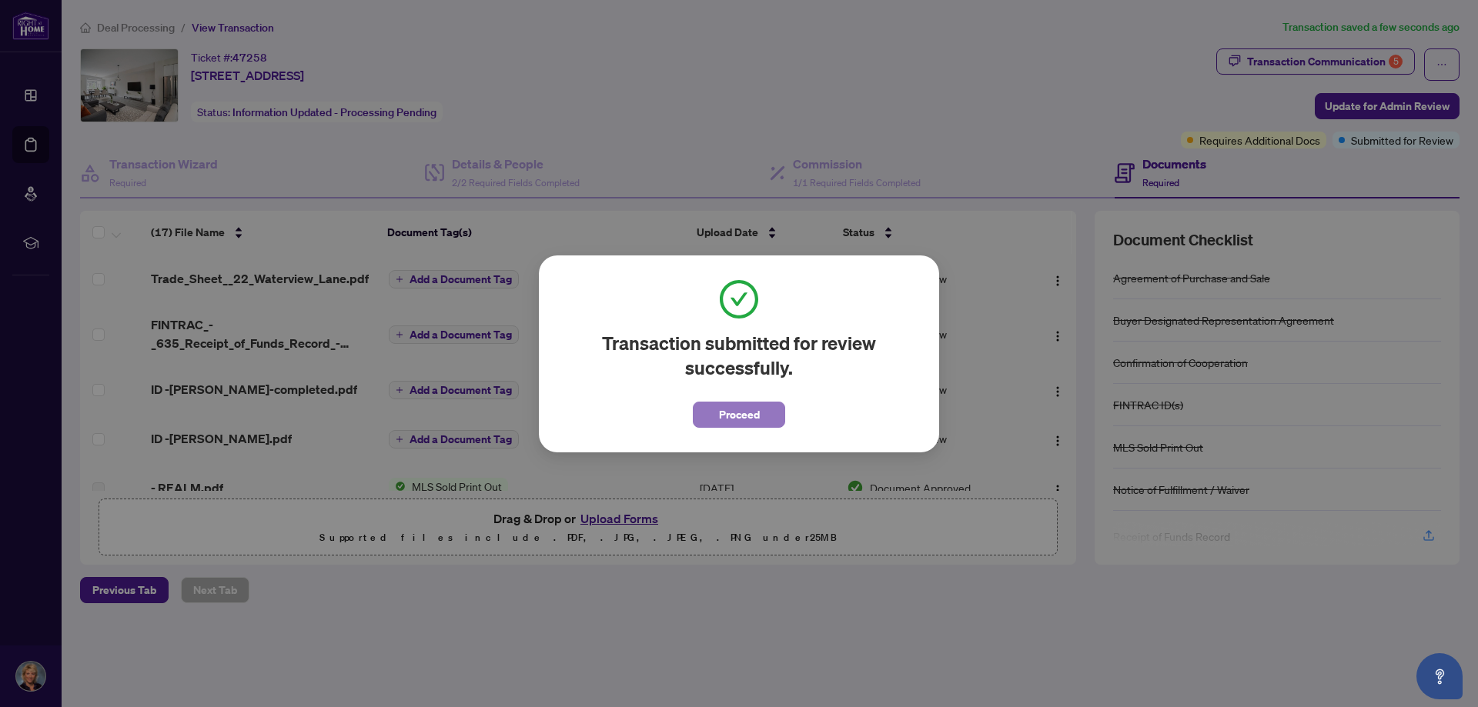
click at [733, 423] on span "Proceed" at bounding box center [739, 415] width 41 height 25
